Goal: Task Accomplishment & Management: Manage account settings

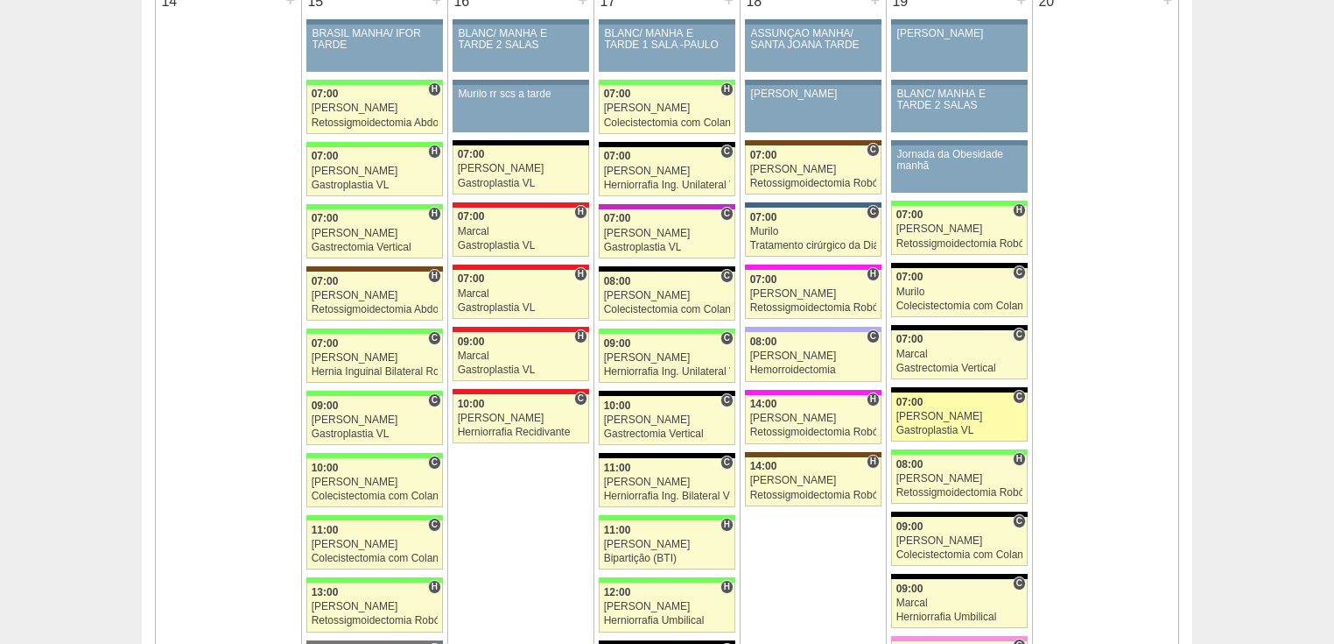
scroll to position [2031, 0]
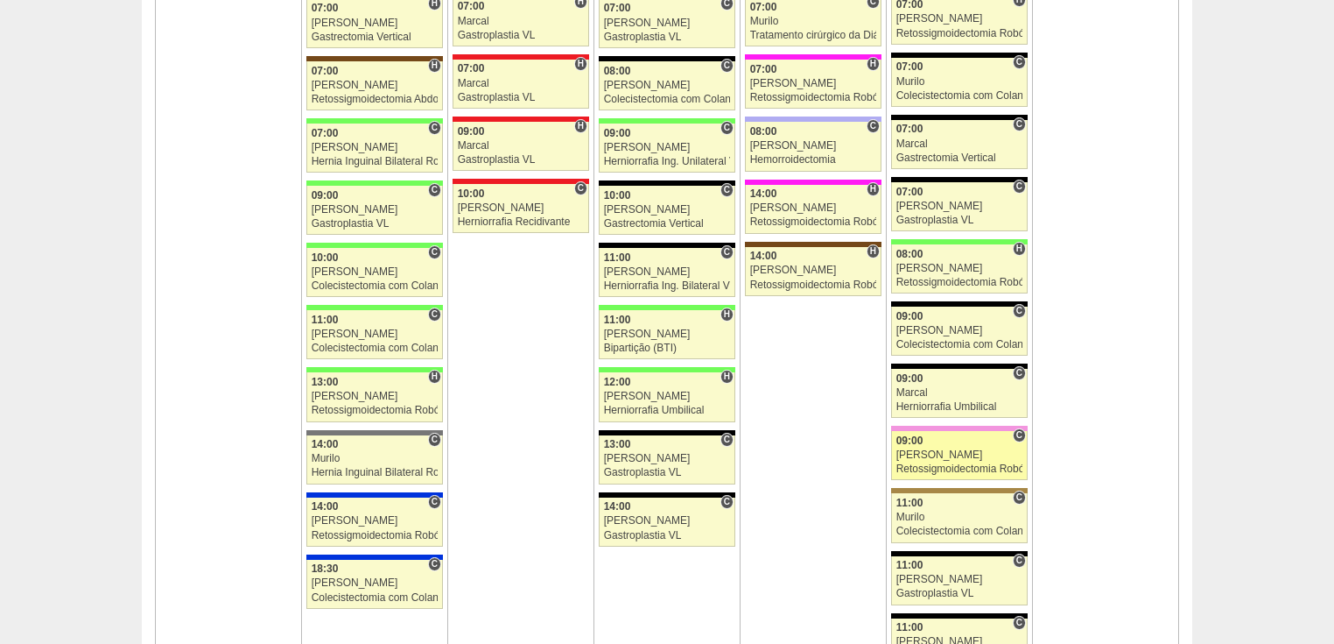
click at [933, 463] on div "Retossigmoidectomia Robótica" at bounding box center [960, 468] width 127 height 11
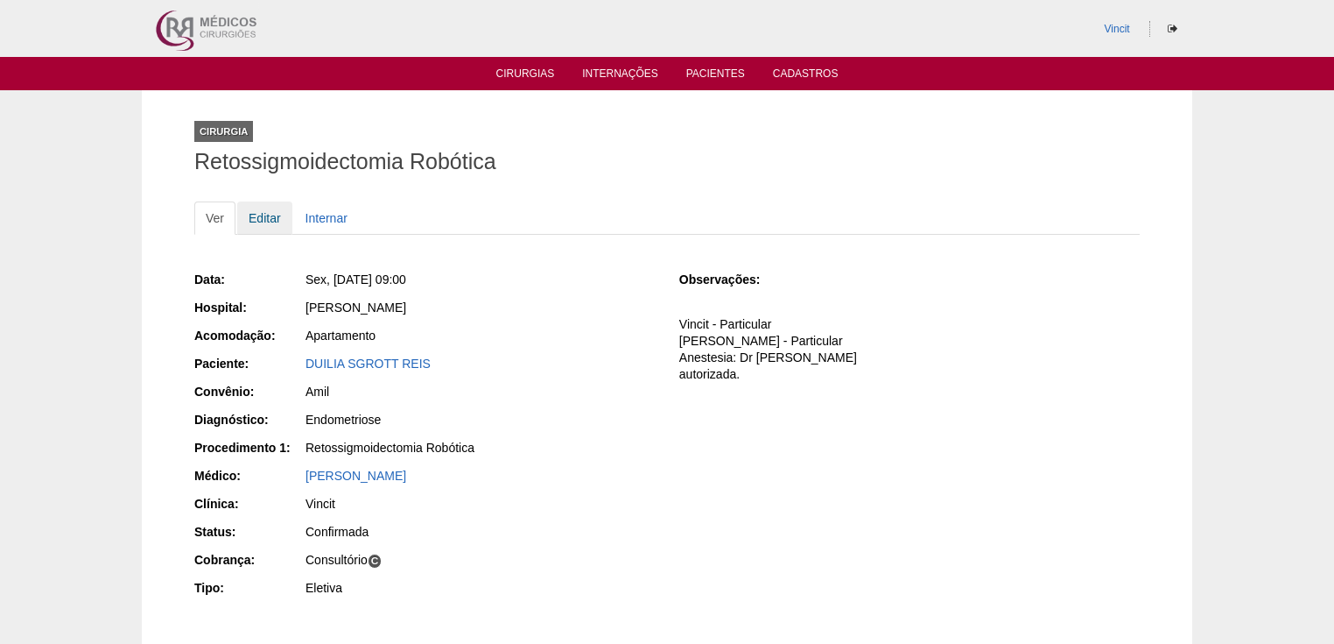
click at [266, 216] on link "Editar" at bounding box center [264, 217] width 55 height 33
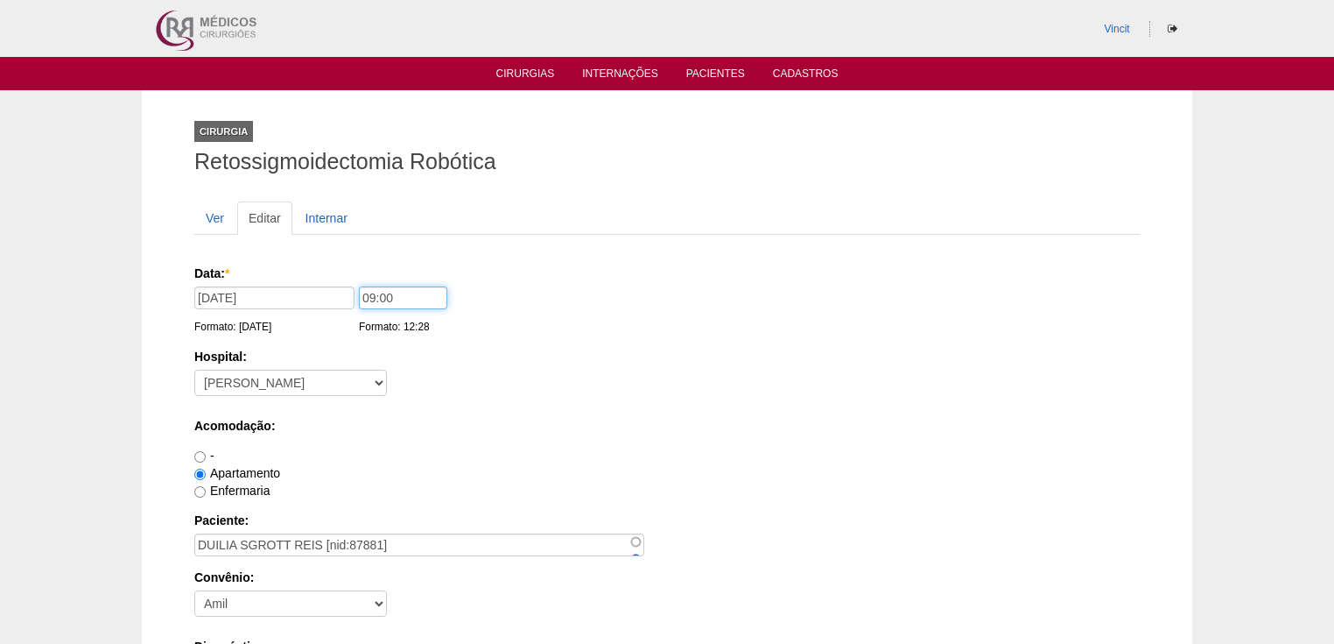
click at [372, 301] on input "09:00" at bounding box center [403, 297] width 88 height 23
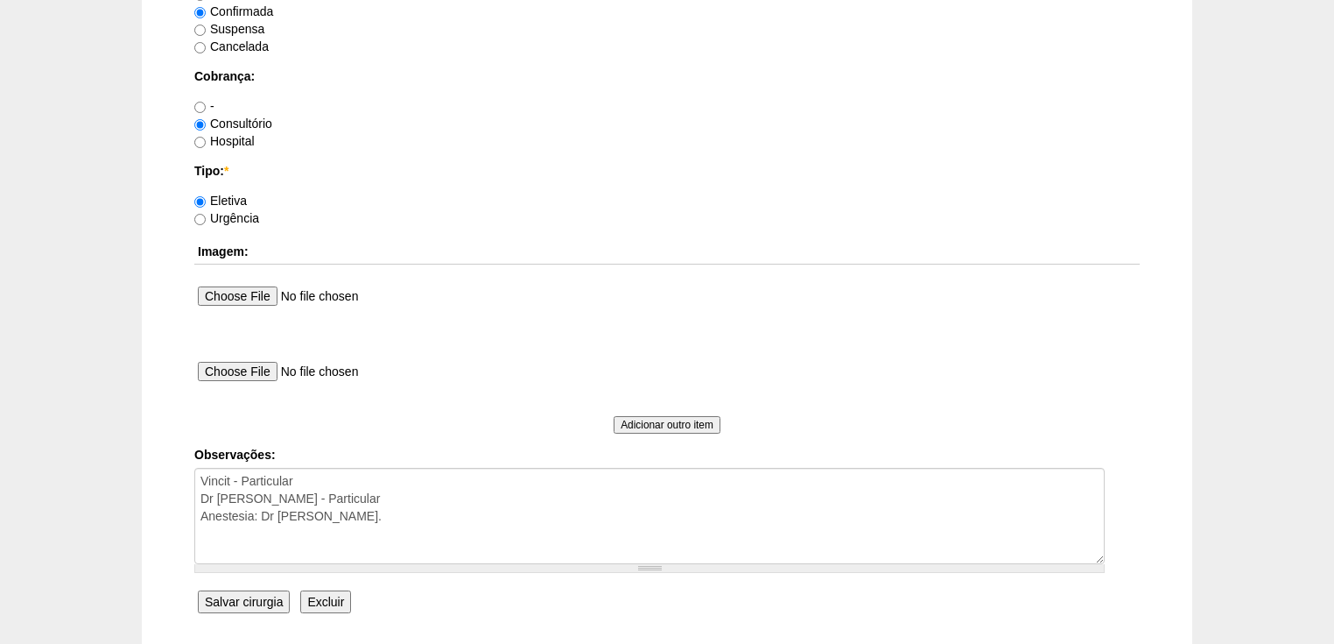
scroll to position [1609, 0]
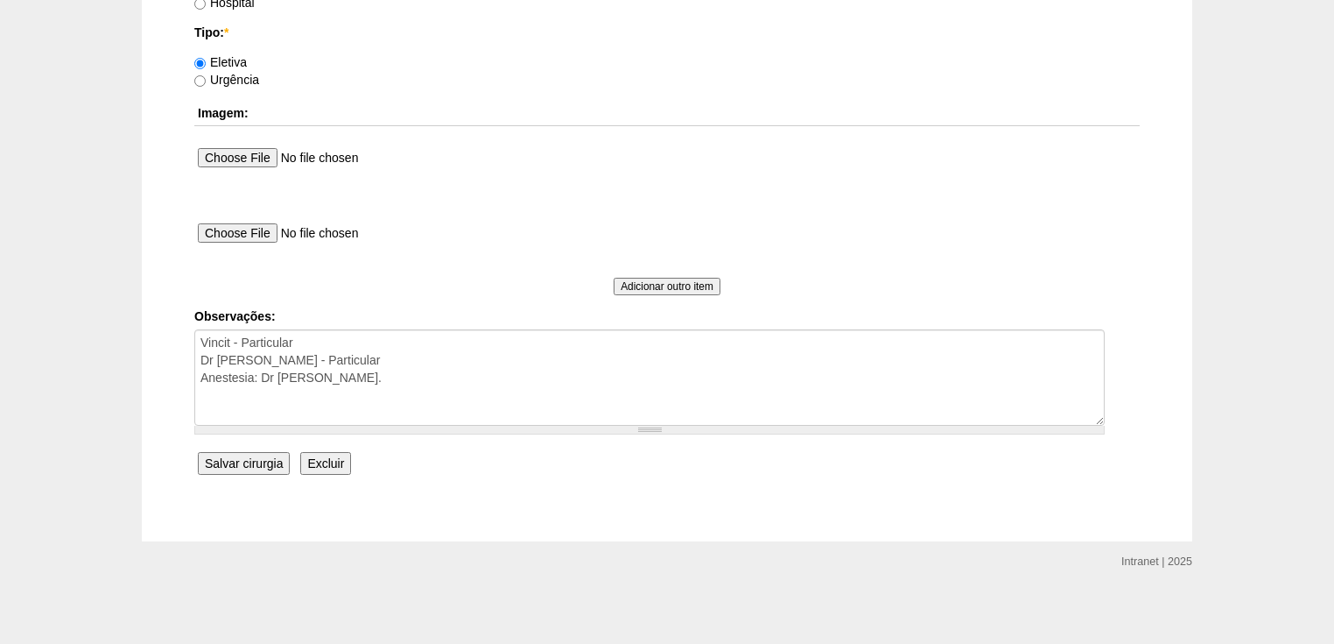
type input "06:00"
click at [246, 460] on input "Salvar cirurgia" at bounding box center [244, 463] width 92 height 23
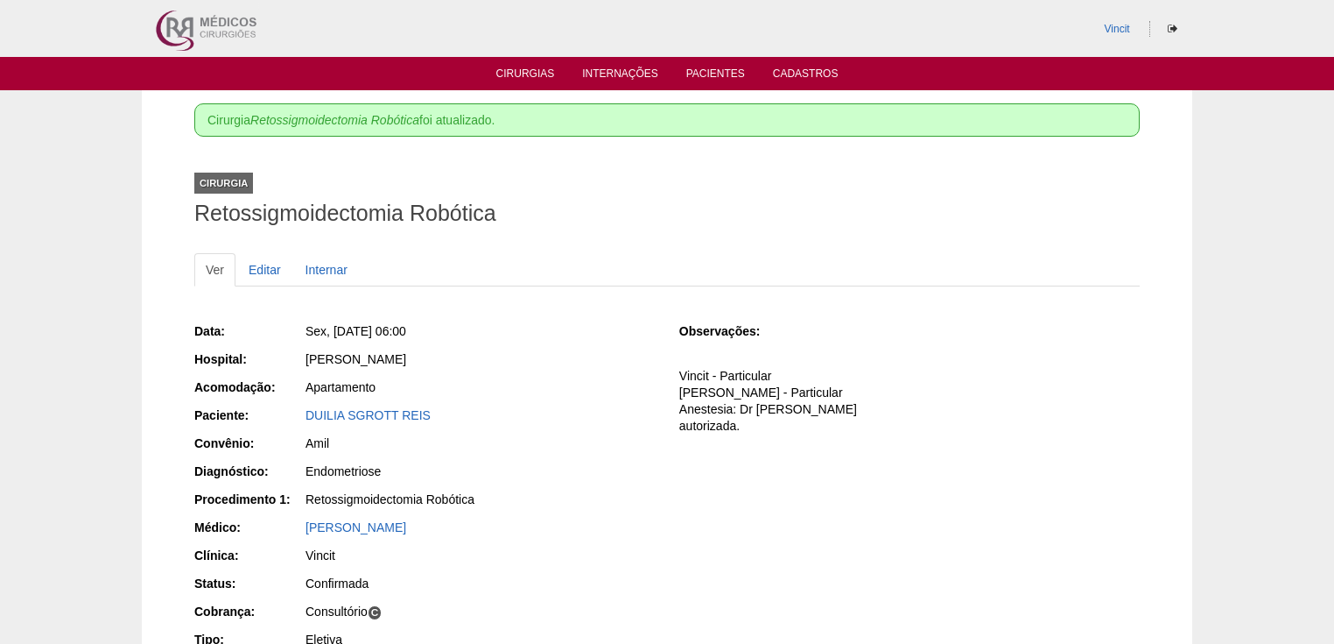
scroll to position [212, 0]
